Goal: Transaction & Acquisition: Purchase product/service

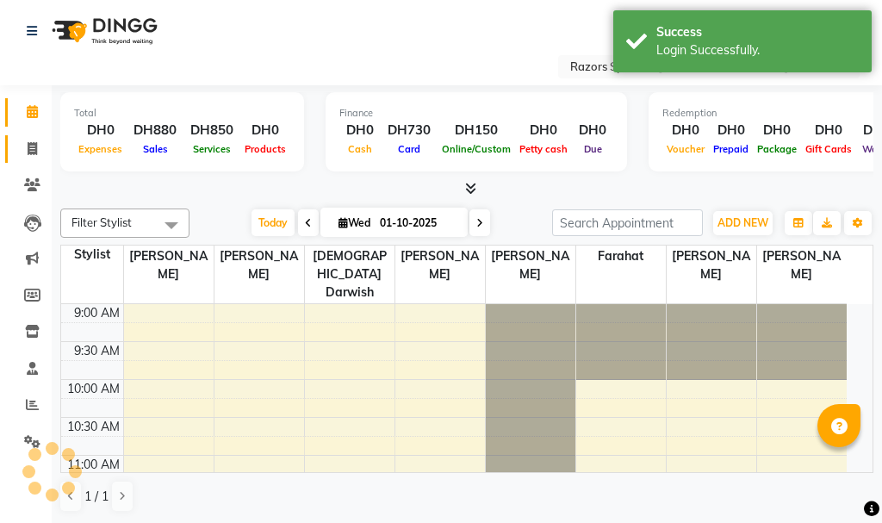
click at [33, 148] on icon at bounding box center [32, 148] width 9 height 13
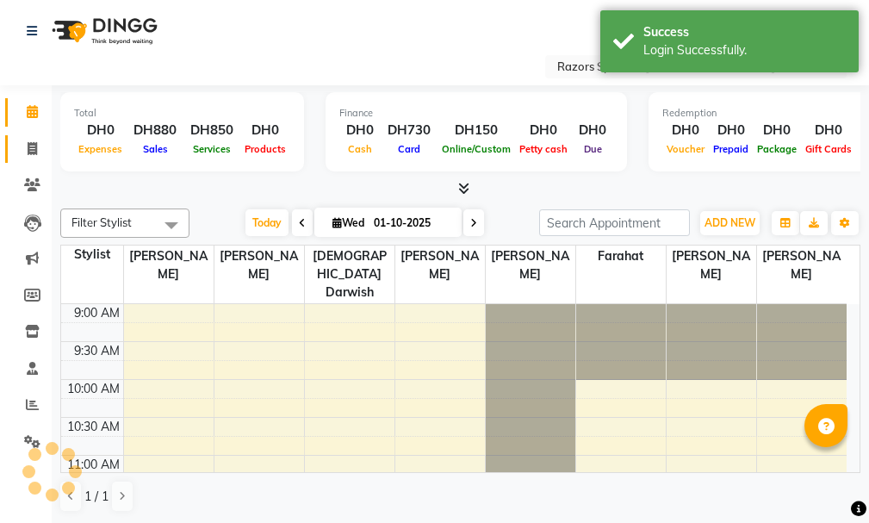
select select "8419"
select select "service"
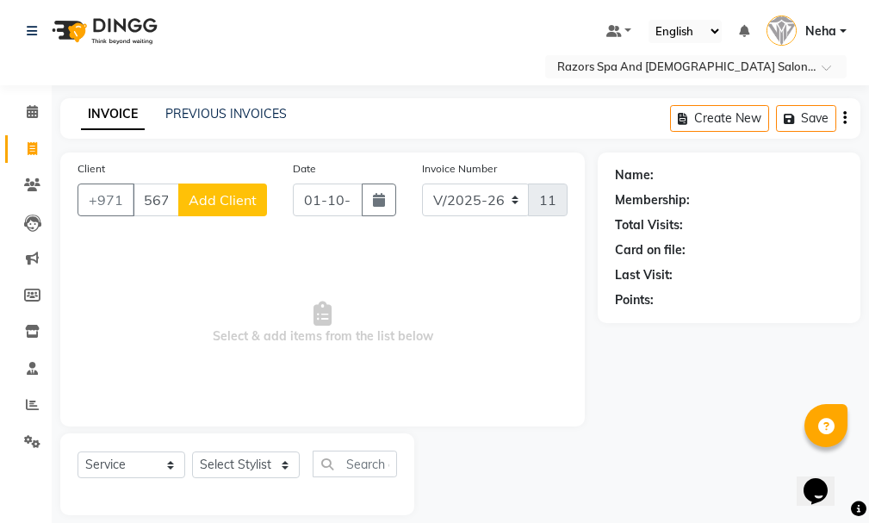
type input "567979242"
click at [223, 191] on span "Add Client" at bounding box center [223, 199] width 68 height 17
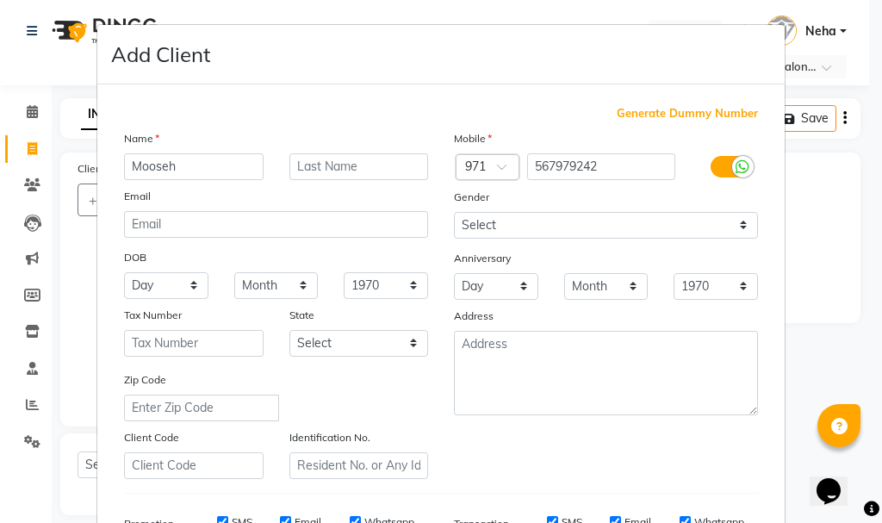
type input "Mooseh"
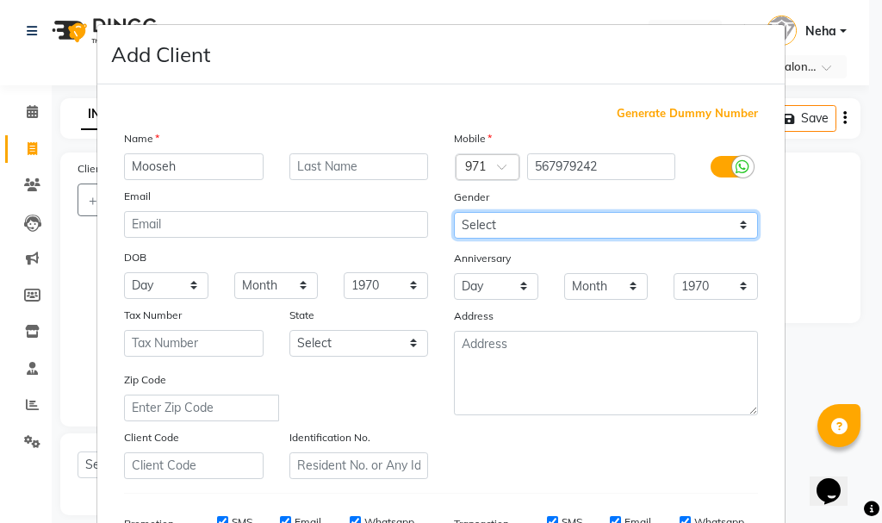
click at [534, 214] on select "Select [DEMOGRAPHIC_DATA] [DEMOGRAPHIC_DATA] Other Prefer Not To Say" at bounding box center [606, 225] width 304 height 27
select select "[DEMOGRAPHIC_DATA]"
click at [454, 212] on select "Select [DEMOGRAPHIC_DATA] [DEMOGRAPHIC_DATA] Other Prefer Not To Say" at bounding box center [606, 225] width 304 height 27
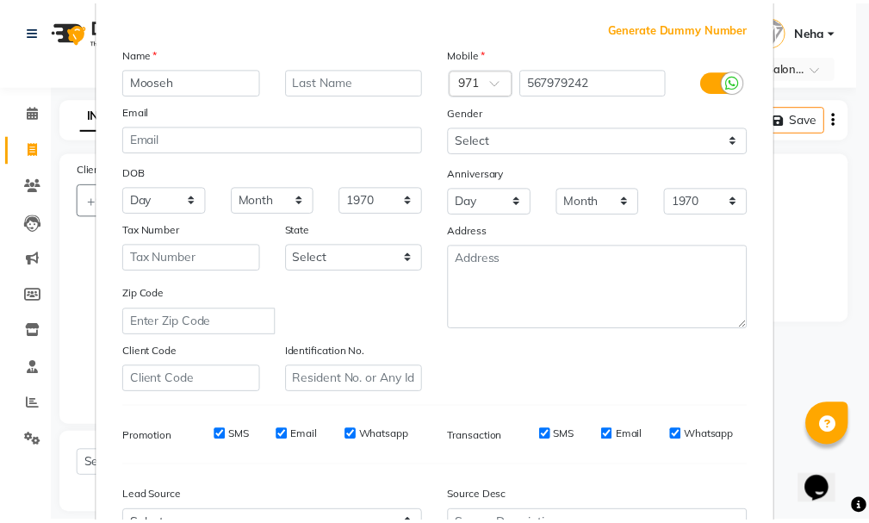
scroll to position [272, 0]
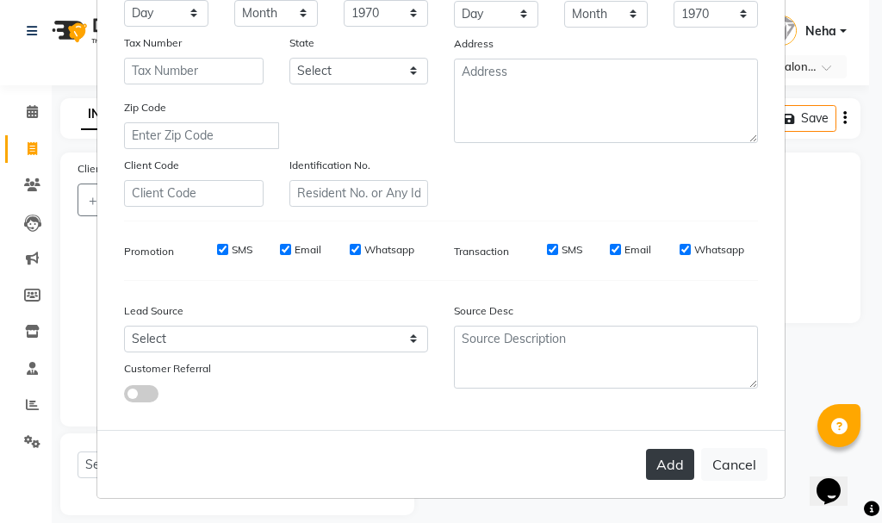
click at [658, 458] on button "Add" at bounding box center [670, 464] width 48 height 31
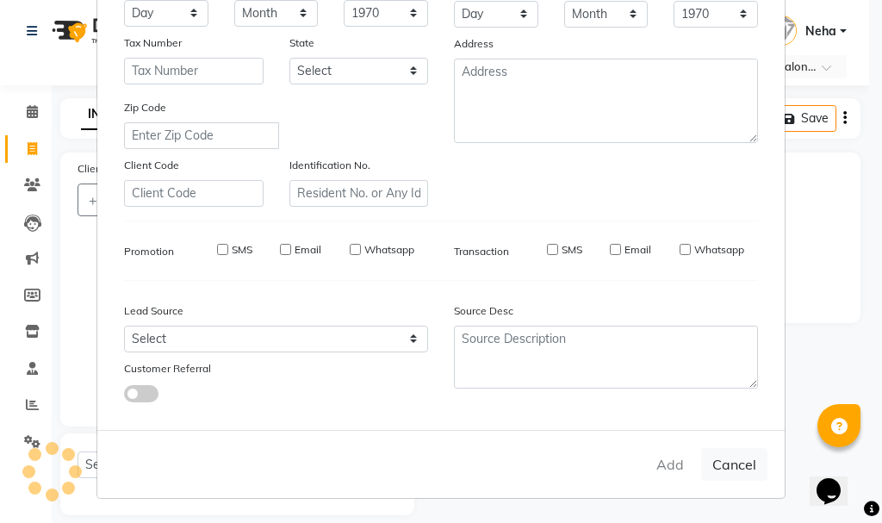
select select
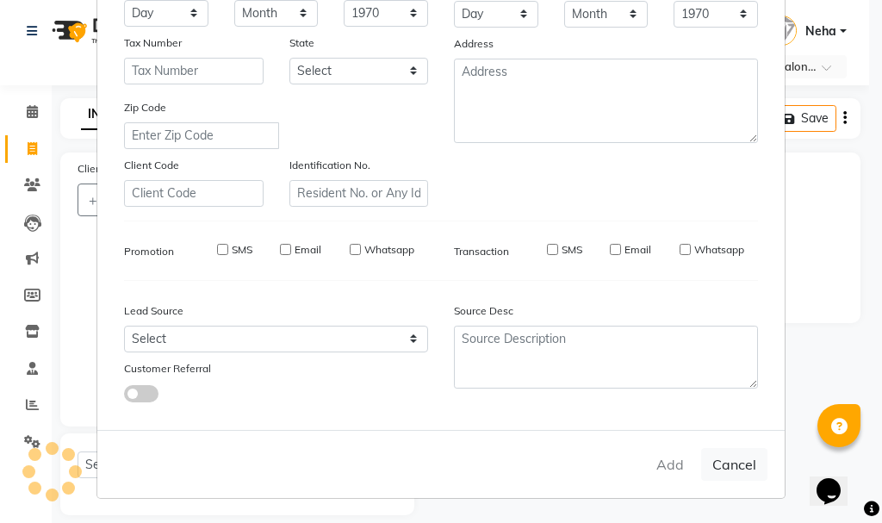
select select
checkbox input "false"
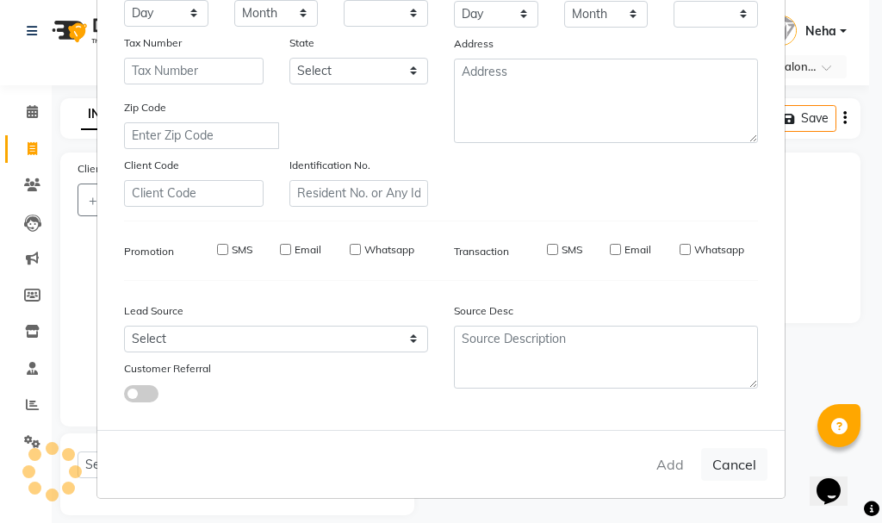
checkbox input "false"
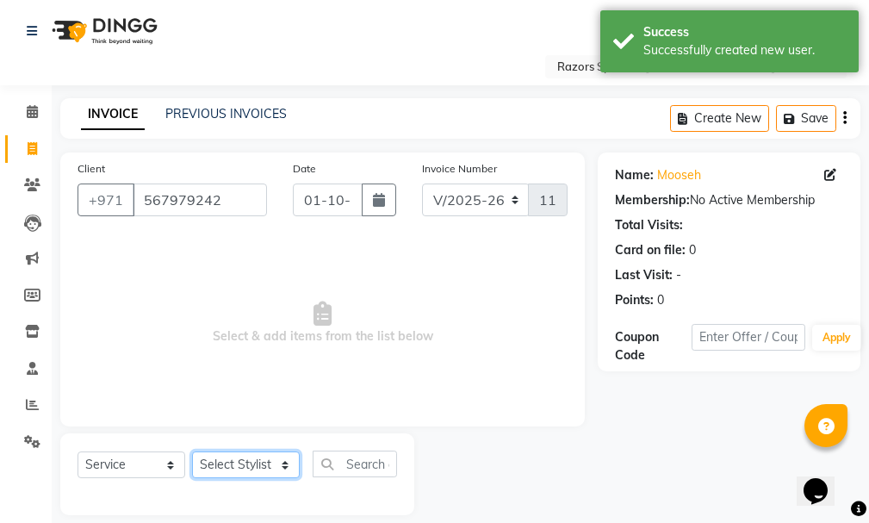
click at [239, 463] on select "Select Stylist [PERSON_NAME] Alaseel [PERSON_NAME] Anwar [PERSON_NAME] Islam [P…" at bounding box center [246, 464] width 108 height 27
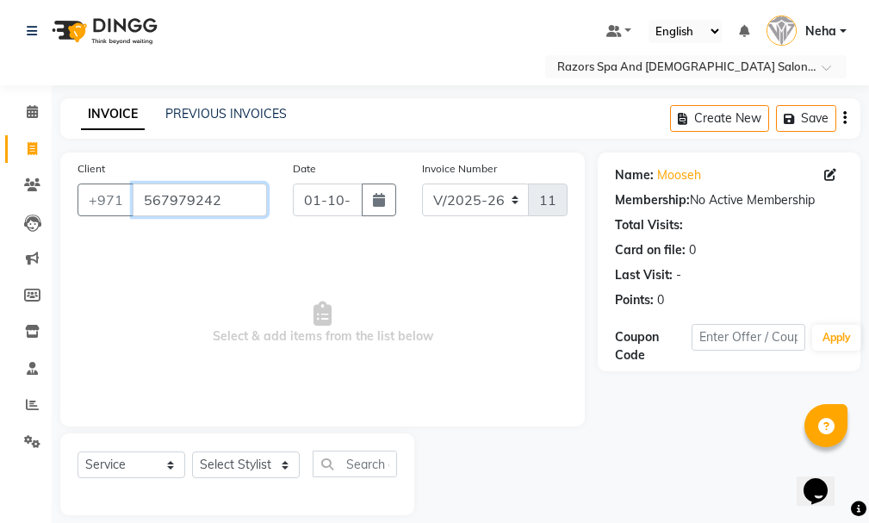
click at [189, 201] on input "567979242" at bounding box center [200, 199] width 134 height 33
click at [194, 206] on input "567979242" at bounding box center [200, 199] width 134 height 33
click at [648, 65] on input "text" at bounding box center [679, 67] width 250 height 17
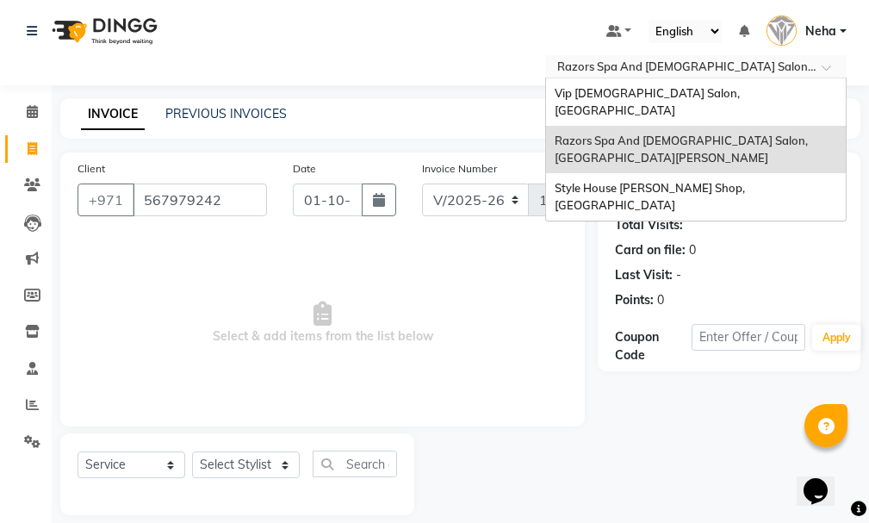
click at [614, 89] on span "Vip [DEMOGRAPHIC_DATA] Salon, [GEOGRAPHIC_DATA]" at bounding box center [649, 101] width 188 height 31
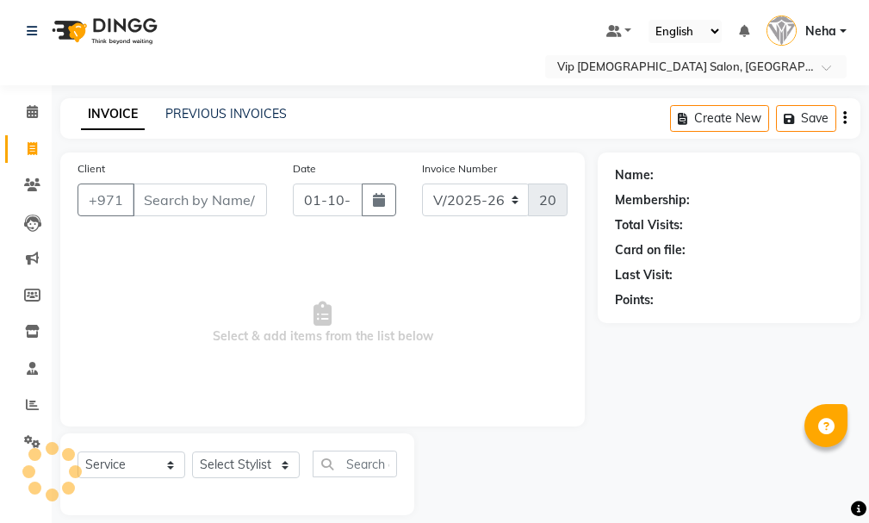
select select "8415"
select select "service"
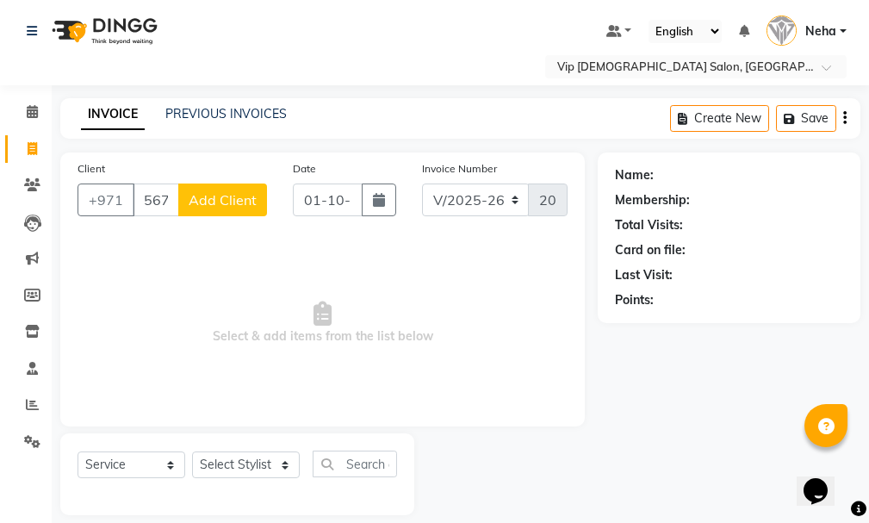
type input "567979242"
click at [225, 201] on span "Add Client" at bounding box center [223, 199] width 68 height 17
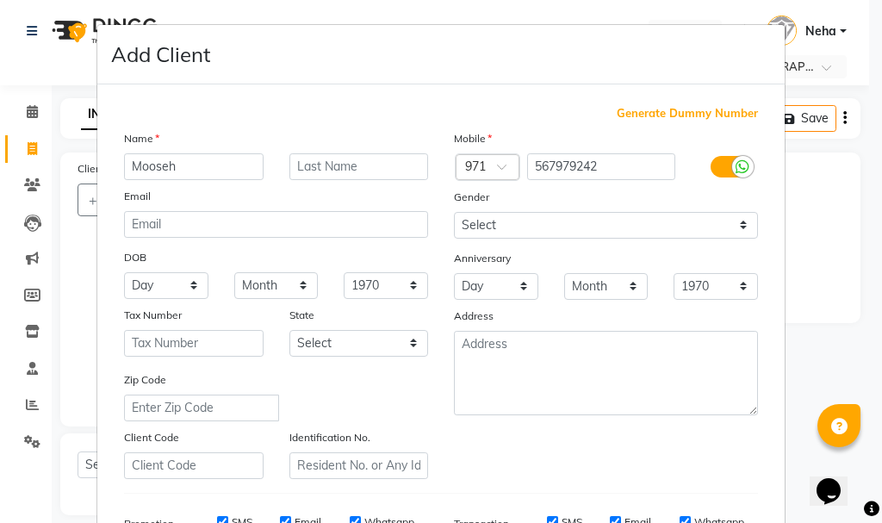
type input "Mooseh"
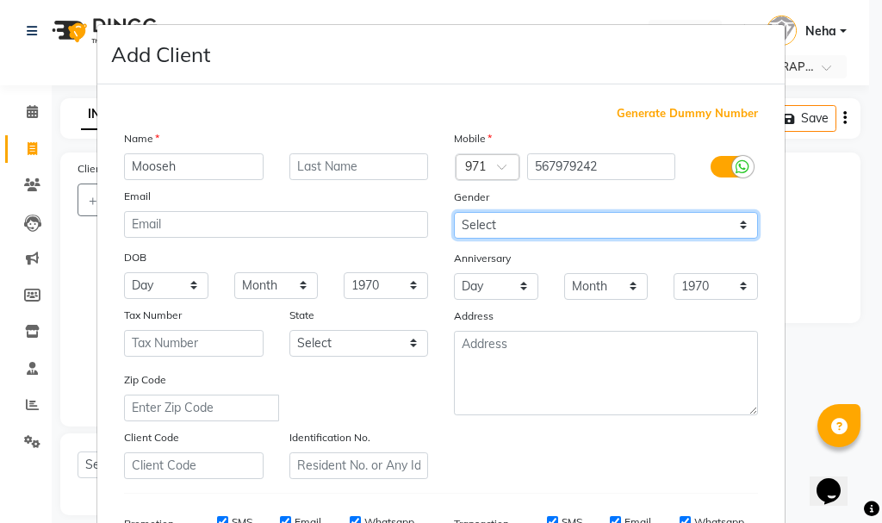
click at [523, 224] on select "Select [DEMOGRAPHIC_DATA] [DEMOGRAPHIC_DATA] Other Prefer Not To Say" at bounding box center [606, 225] width 304 height 27
select select "[DEMOGRAPHIC_DATA]"
click at [454, 212] on select "Select [DEMOGRAPHIC_DATA] [DEMOGRAPHIC_DATA] Other Prefer Not To Say" at bounding box center [606, 225] width 304 height 27
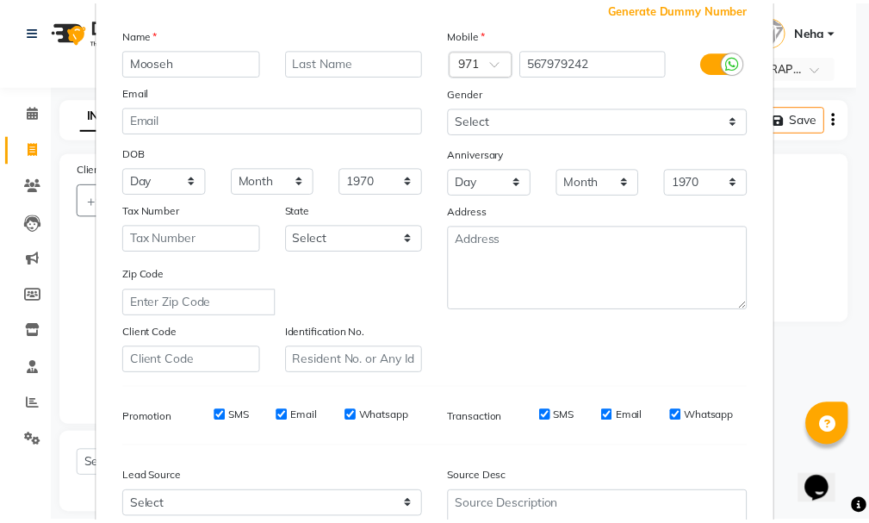
scroll to position [272, 0]
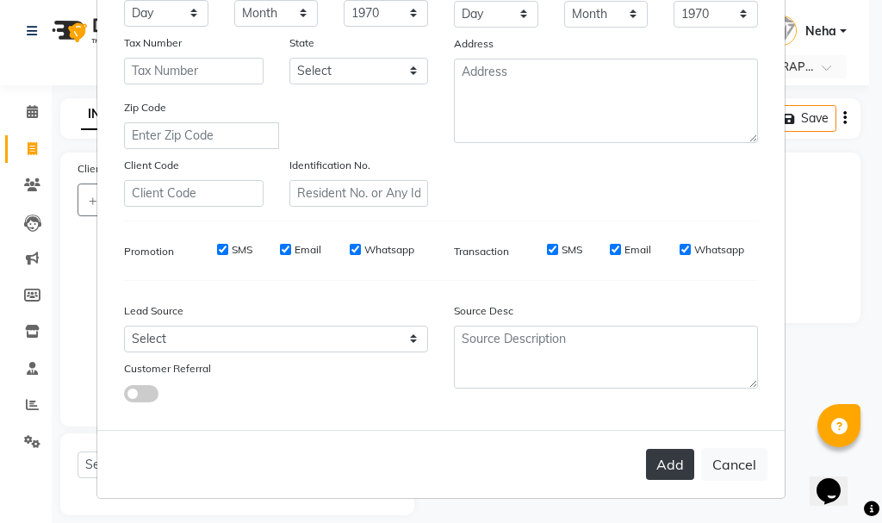
click at [660, 458] on button "Add" at bounding box center [670, 464] width 48 height 31
select select
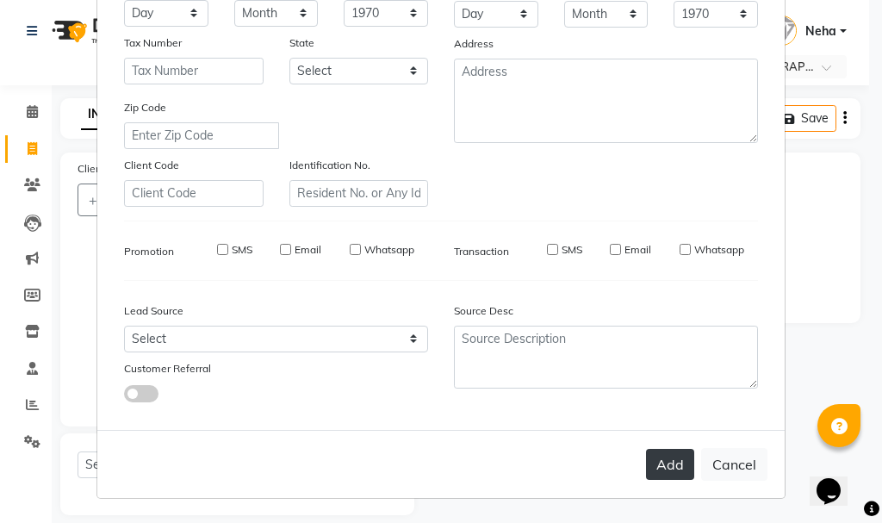
select select
checkbox input "false"
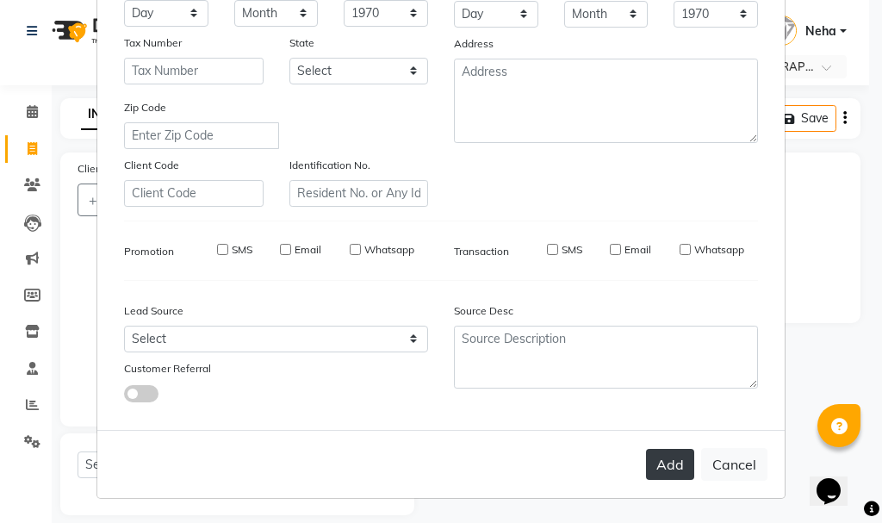
checkbox input "false"
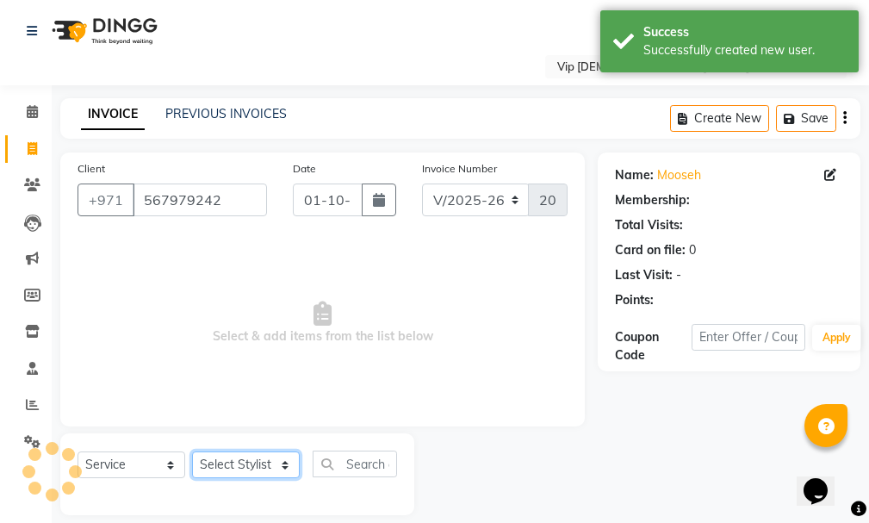
click at [248, 458] on select "Select Stylist AHMED MOHAMED MOHAMED ELKHODARY ABDELHAMID Ali Rana Allauddin An…" at bounding box center [246, 464] width 108 height 27
select select "81342"
click at [192, 451] on select "Select Stylist AHMED MOHAMED MOHAMED ELKHODARY ABDELHAMID Ali Rana Allauddin An…" at bounding box center [246, 464] width 108 height 27
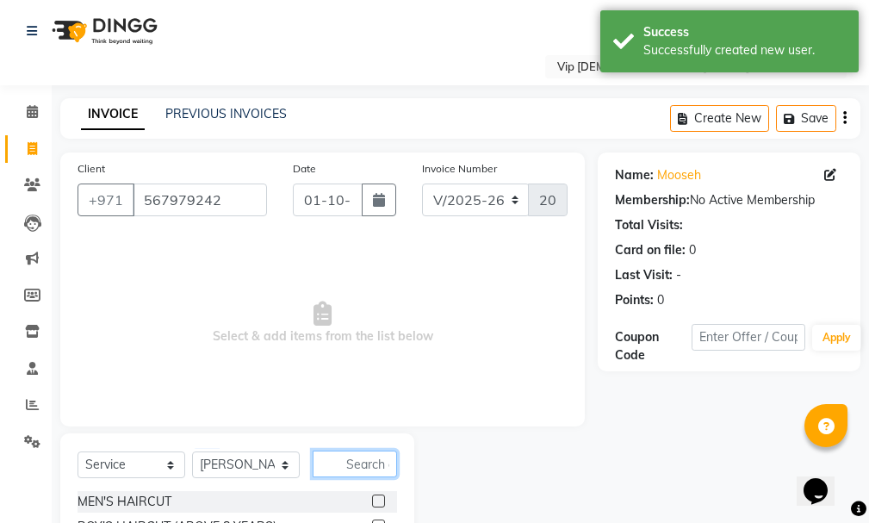
click at [365, 459] on input "text" at bounding box center [355, 463] width 84 height 27
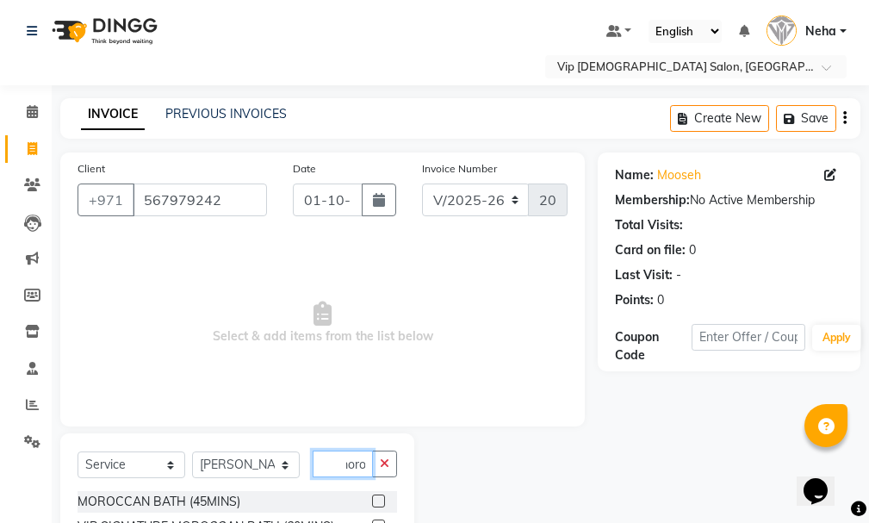
scroll to position [68, 0]
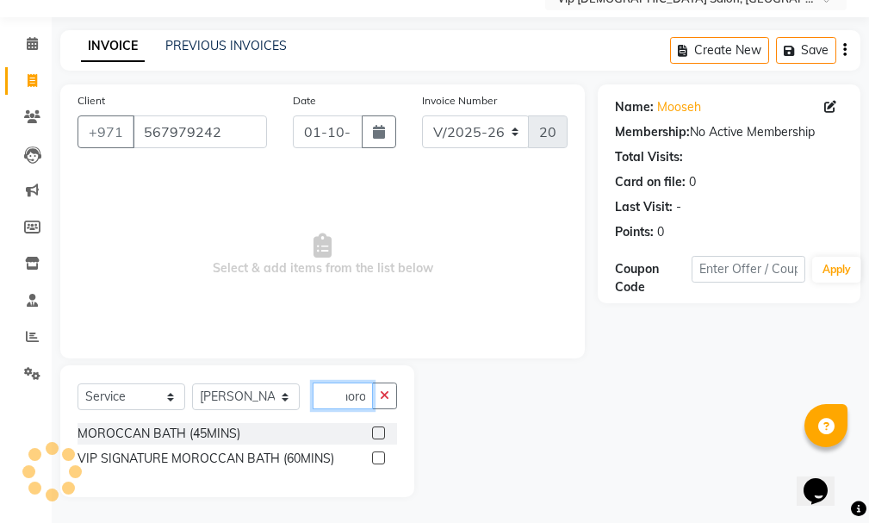
type input "moro"
click at [379, 431] on label at bounding box center [378, 432] width 13 height 13
click at [379, 431] on input "checkbox" at bounding box center [377, 433] width 11 height 11
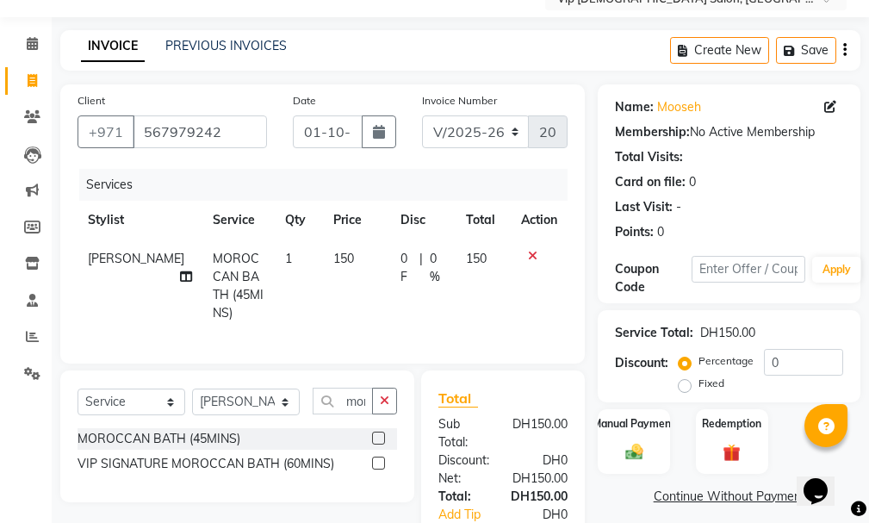
checkbox input "false"
click at [635, 442] on img at bounding box center [633, 452] width 29 height 21
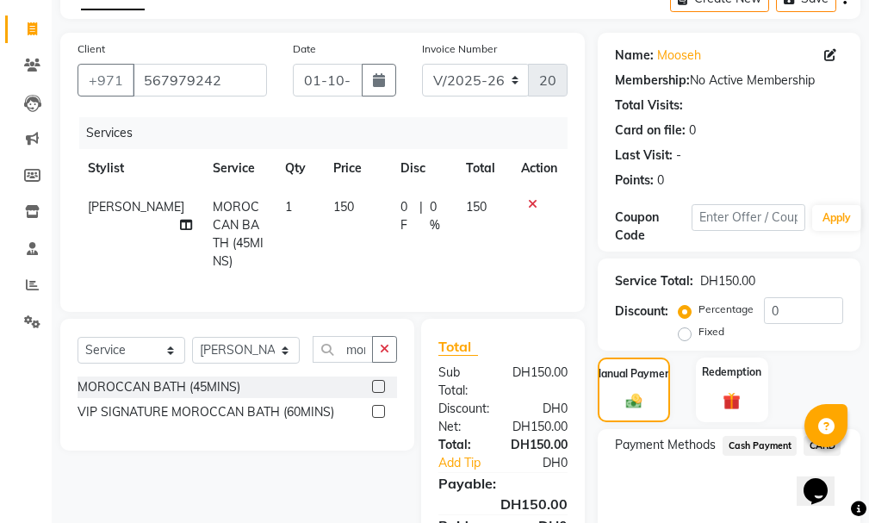
scroll to position [210, 0]
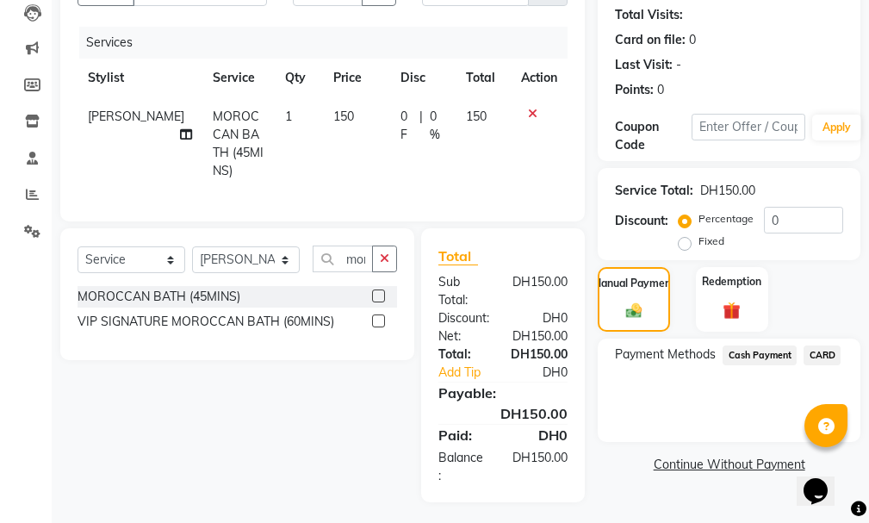
click at [824, 356] on span "CARD" at bounding box center [821, 355] width 37 height 20
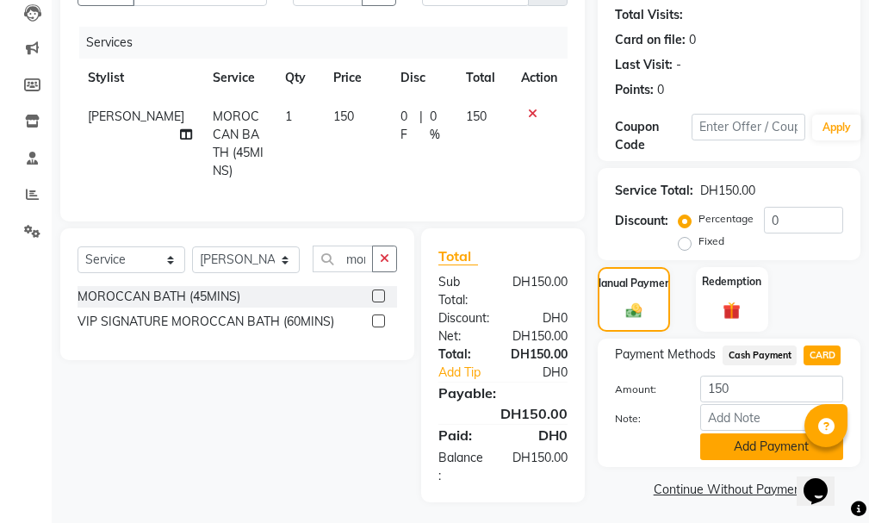
click at [758, 440] on button "Add Payment" at bounding box center [771, 446] width 143 height 27
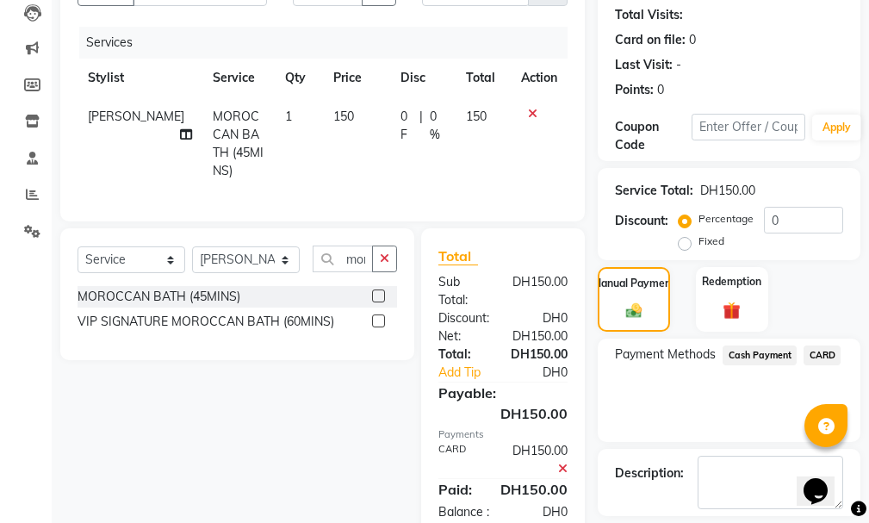
scroll to position [288, 0]
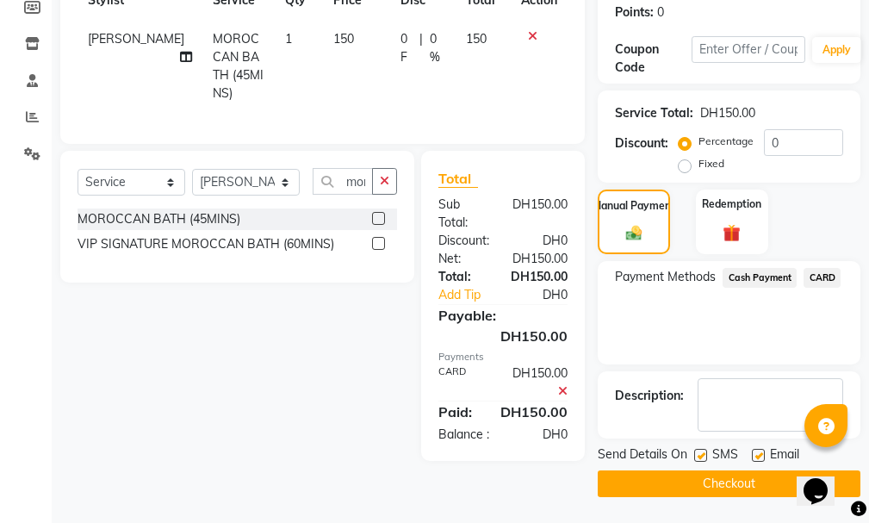
click at [741, 482] on button "Checkout" at bounding box center [729, 483] width 263 height 27
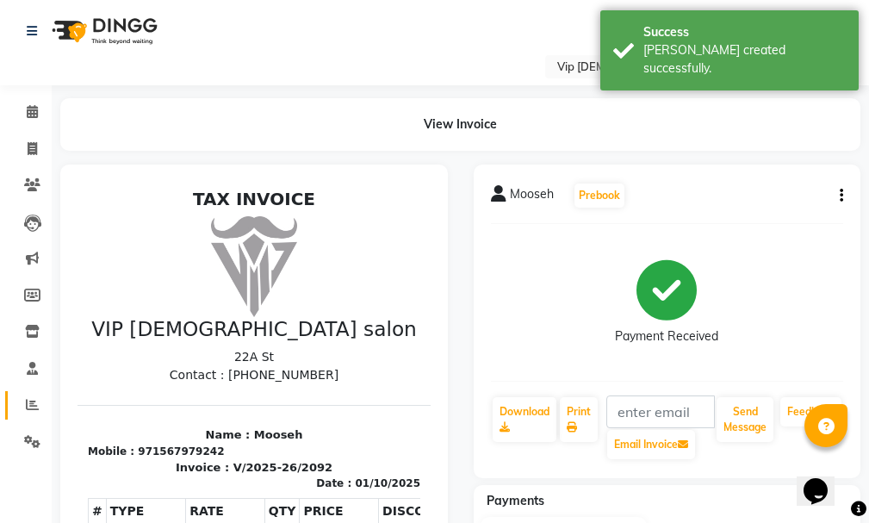
click at [27, 393] on link "Reports" at bounding box center [25, 405] width 41 height 28
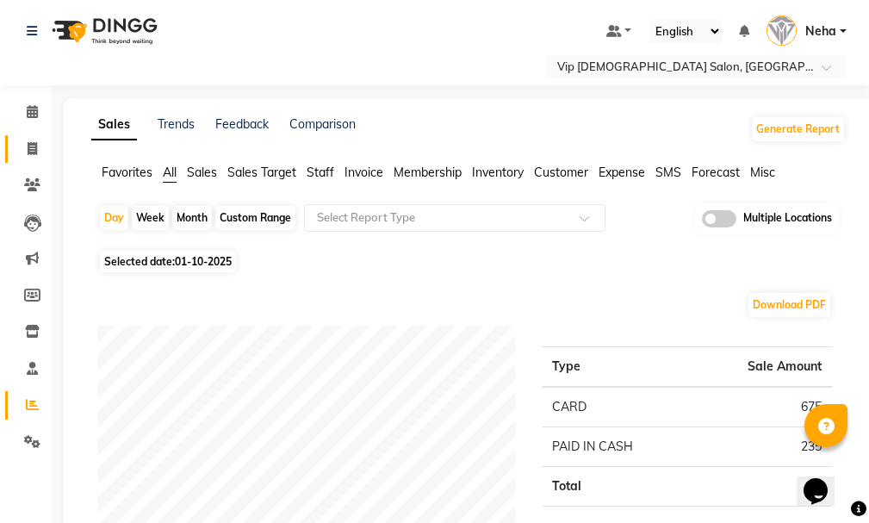
click at [30, 146] on icon at bounding box center [32, 148] width 9 height 13
select select "service"
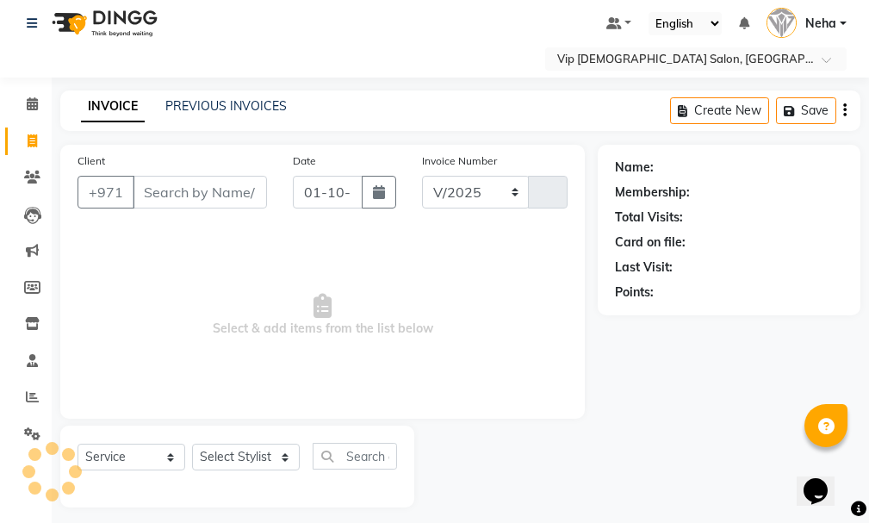
select select "8415"
type input "2093"
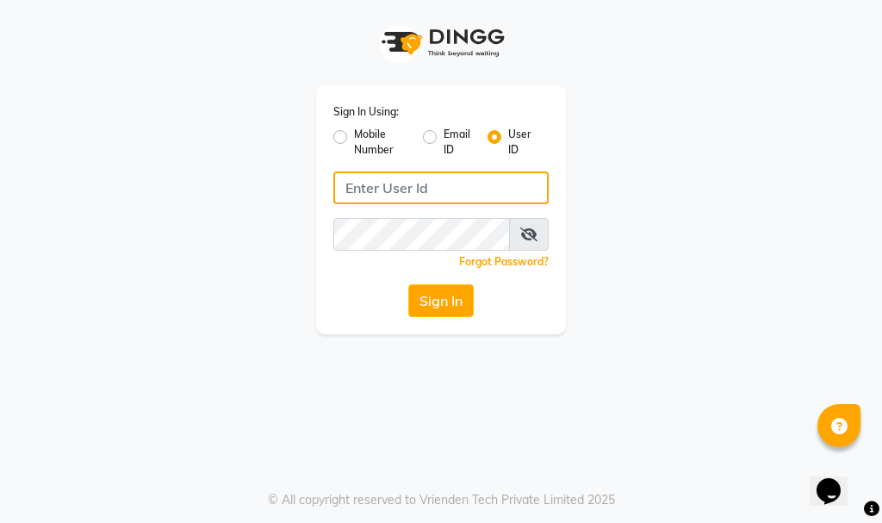
type input "e3732-12"
